Goal: Information Seeking & Learning: Learn about a topic

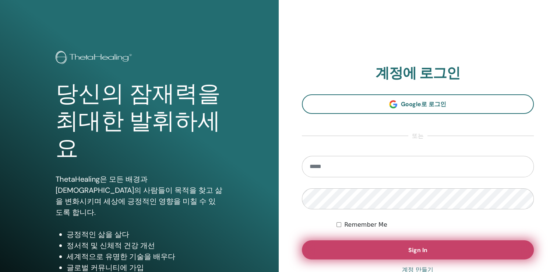
type input "**********"
click at [371, 248] on button "Sign In" at bounding box center [418, 249] width 232 height 19
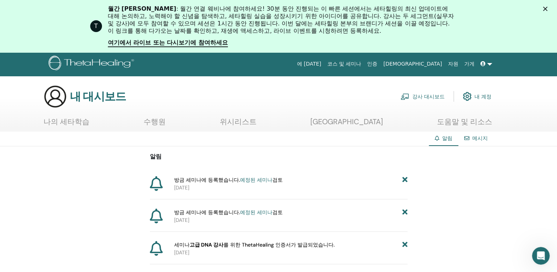
click at [68, 120] on link "나의 세타학습" at bounding box center [66, 124] width 46 height 14
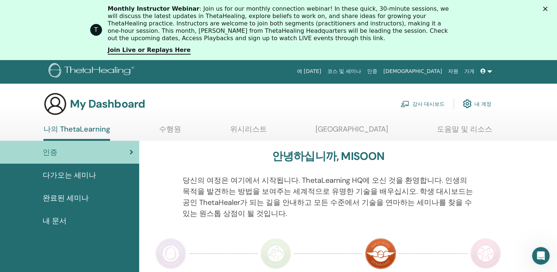
click at [80, 175] on span "다가오는 세미나" at bounding box center [69, 174] width 53 height 11
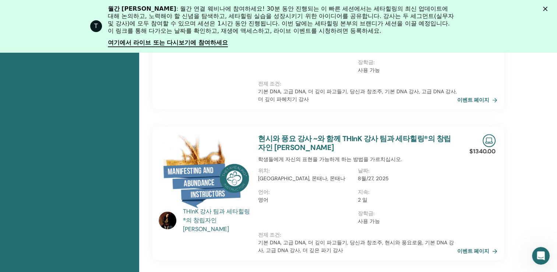
scroll to position [240, 0]
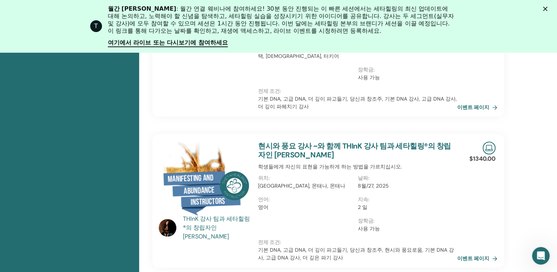
click at [492, 141] on img at bounding box center [488, 147] width 13 height 13
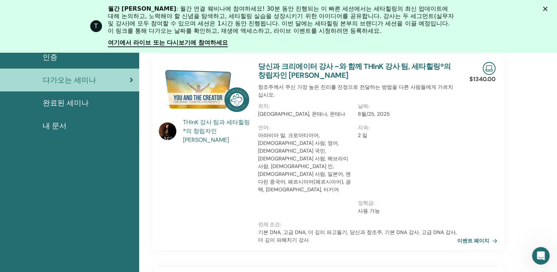
scroll to position [93, 0]
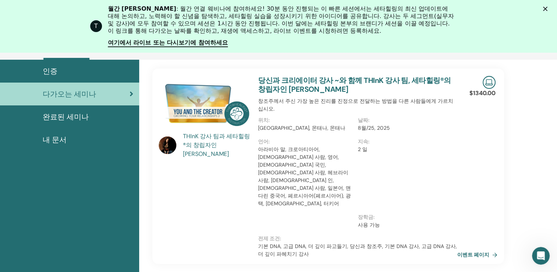
click at [79, 114] on span "완료된 세미나" at bounding box center [66, 116] width 46 height 11
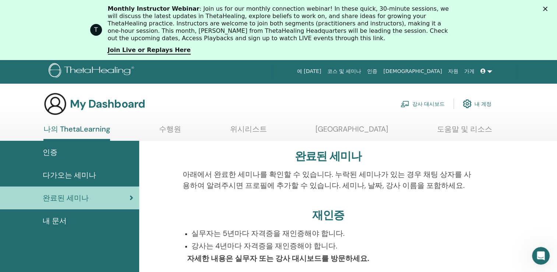
click at [55, 150] on span "인증" at bounding box center [50, 151] width 15 height 11
